Goal: Task Accomplishment & Management: Manage account settings

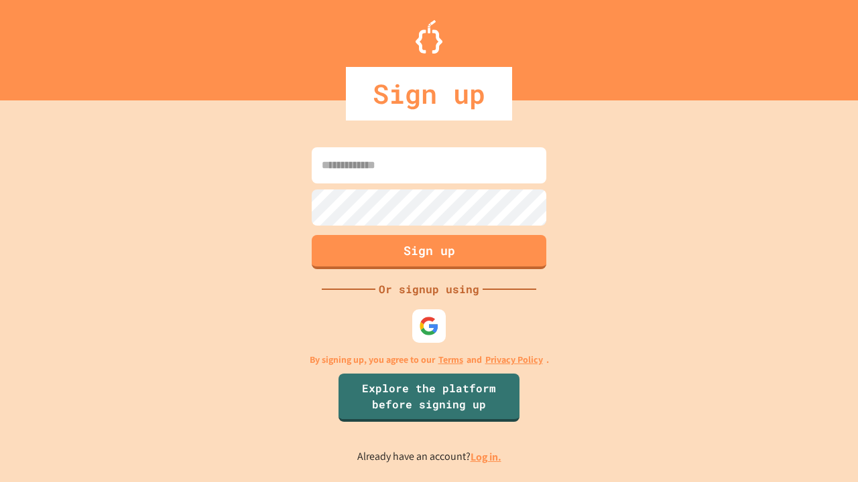
click at [486, 457] on link "Log in." at bounding box center [485, 457] width 31 height 14
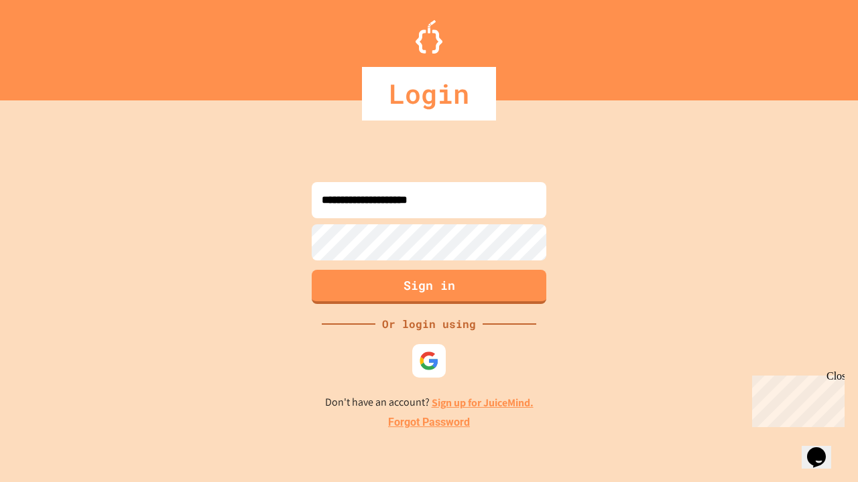
type input "**********"
